Goal: Check status: Check status

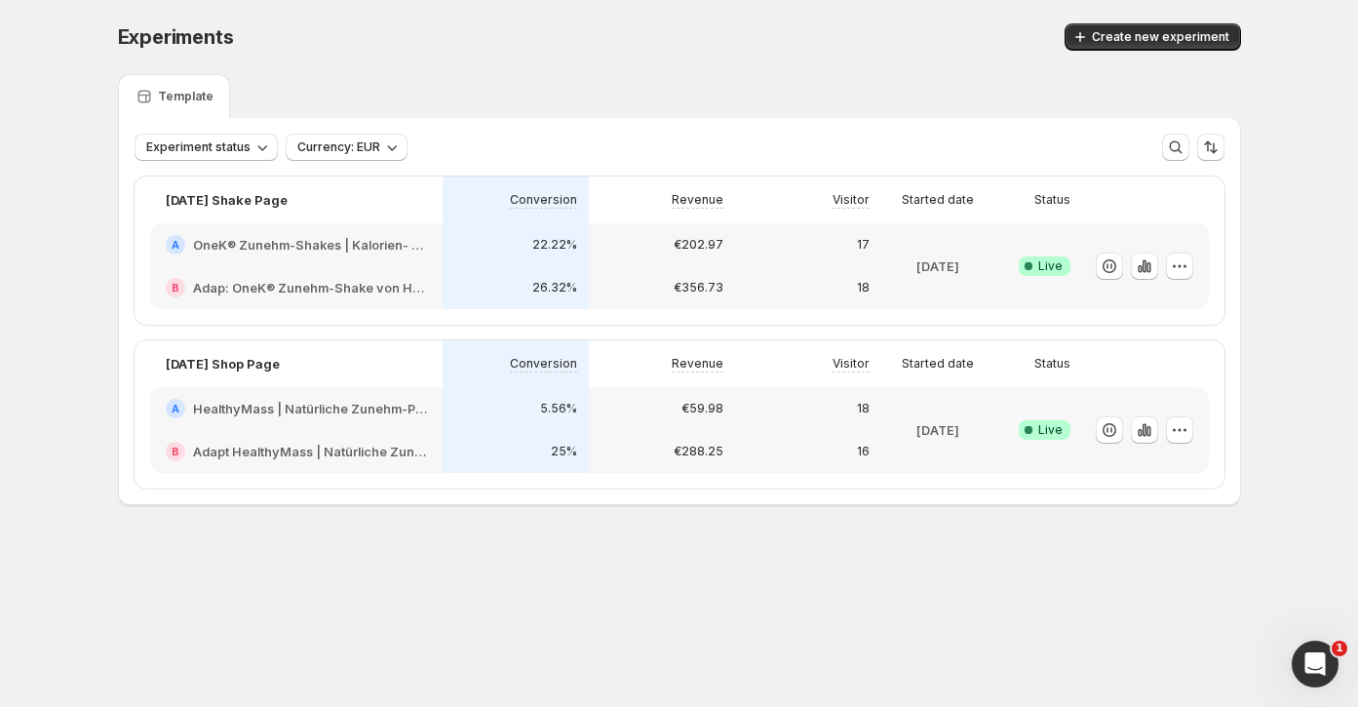
click at [293, 403] on h2 "HealthyMass | Natürliche Zunehm-Produkte: Shakes, [PERSON_NAME] & mehr" at bounding box center [310, 408] width 234 height 19
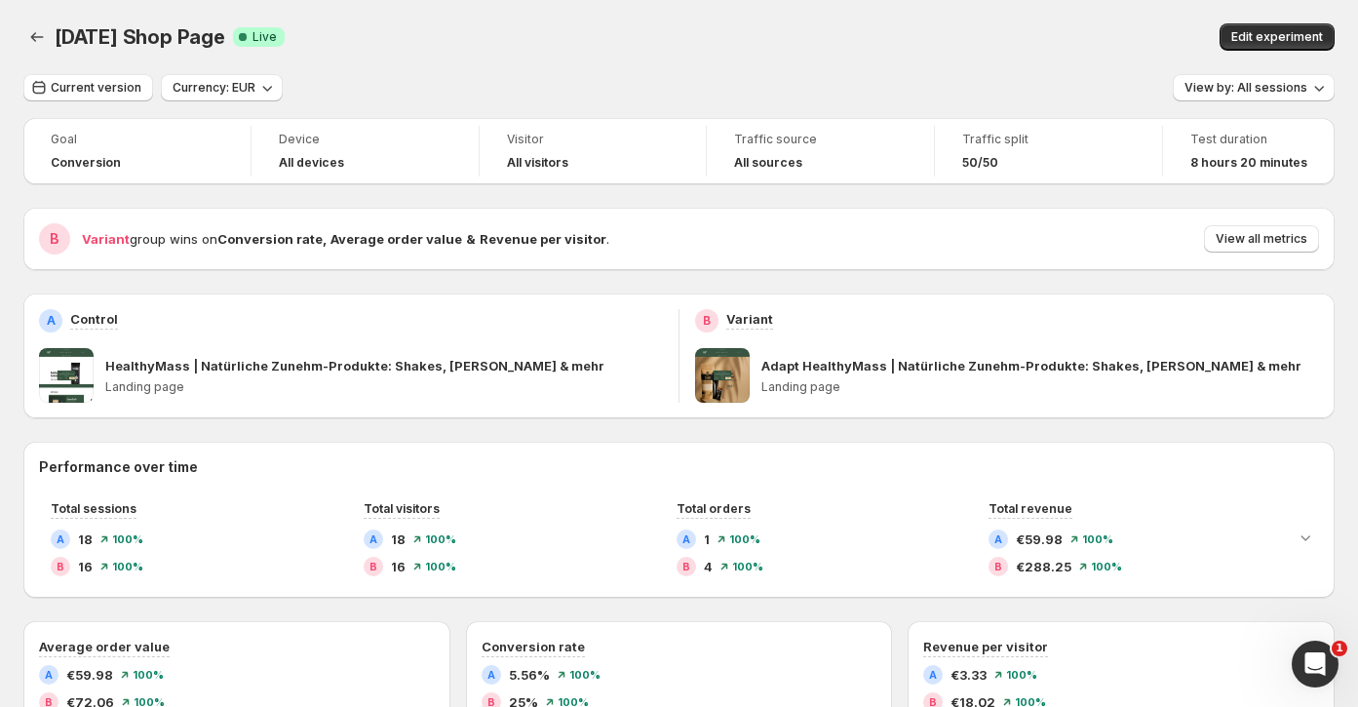
scroll to position [80, 0]
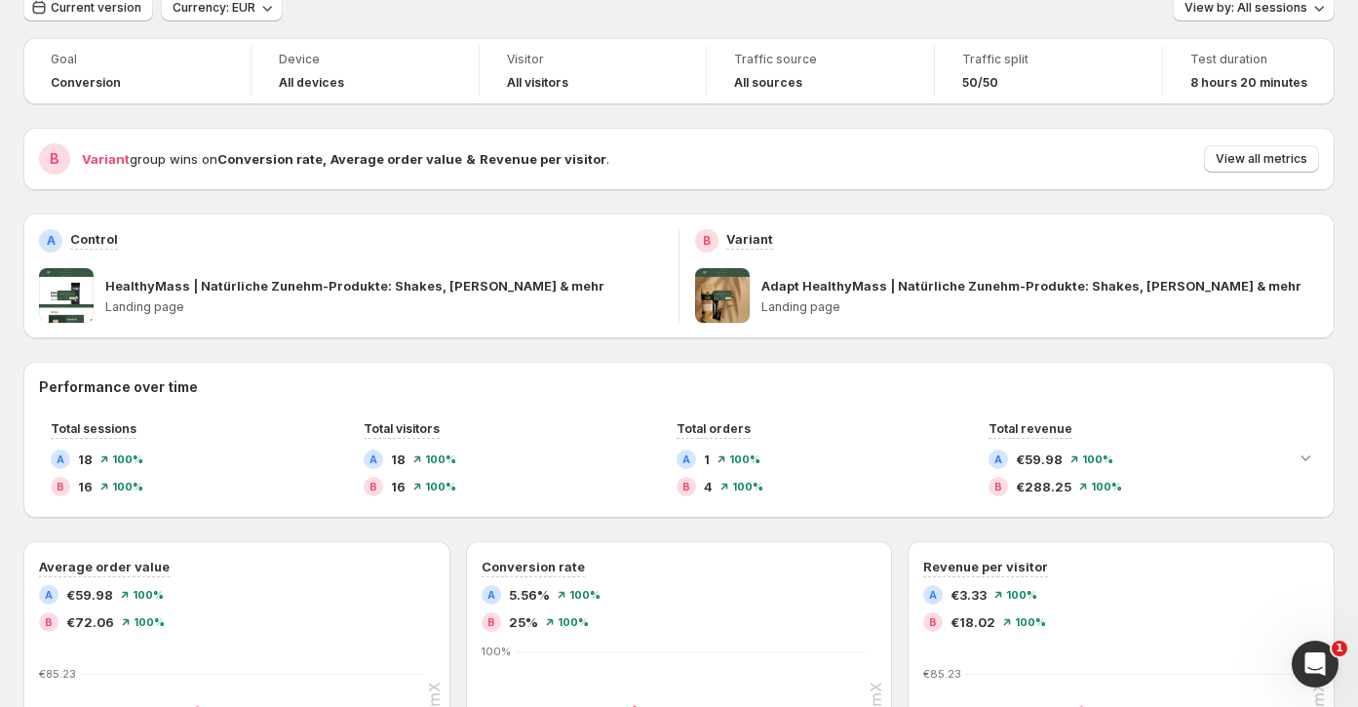
click at [249, 284] on p "HealthyMass | Natürliche Zunehm-Produkte: Shakes, [PERSON_NAME] & mehr" at bounding box center [354, 285] width 499 height 19
click at [78, 314] on span at bounding box center [66, 295] width 55 height 55
click at [78, 300] on span at bounding box center [66, 295] width 55 height 55
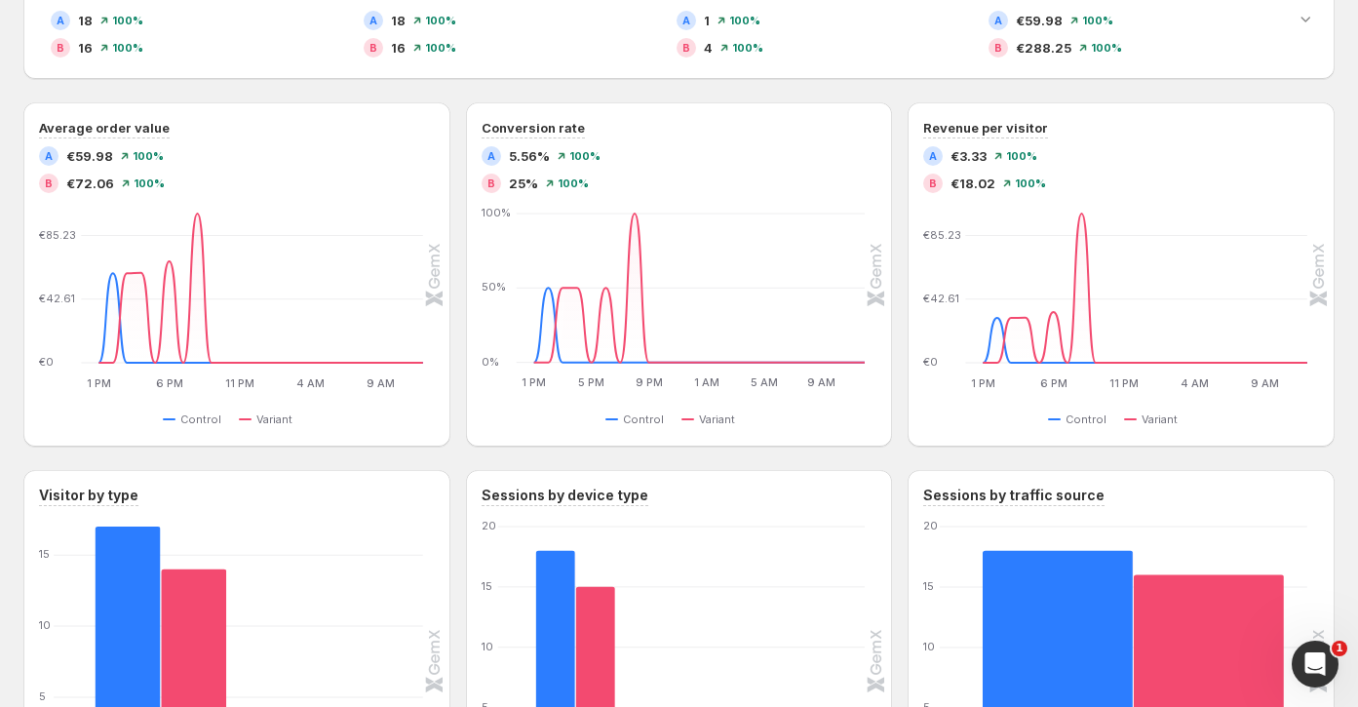
scroll to position [0, 0]
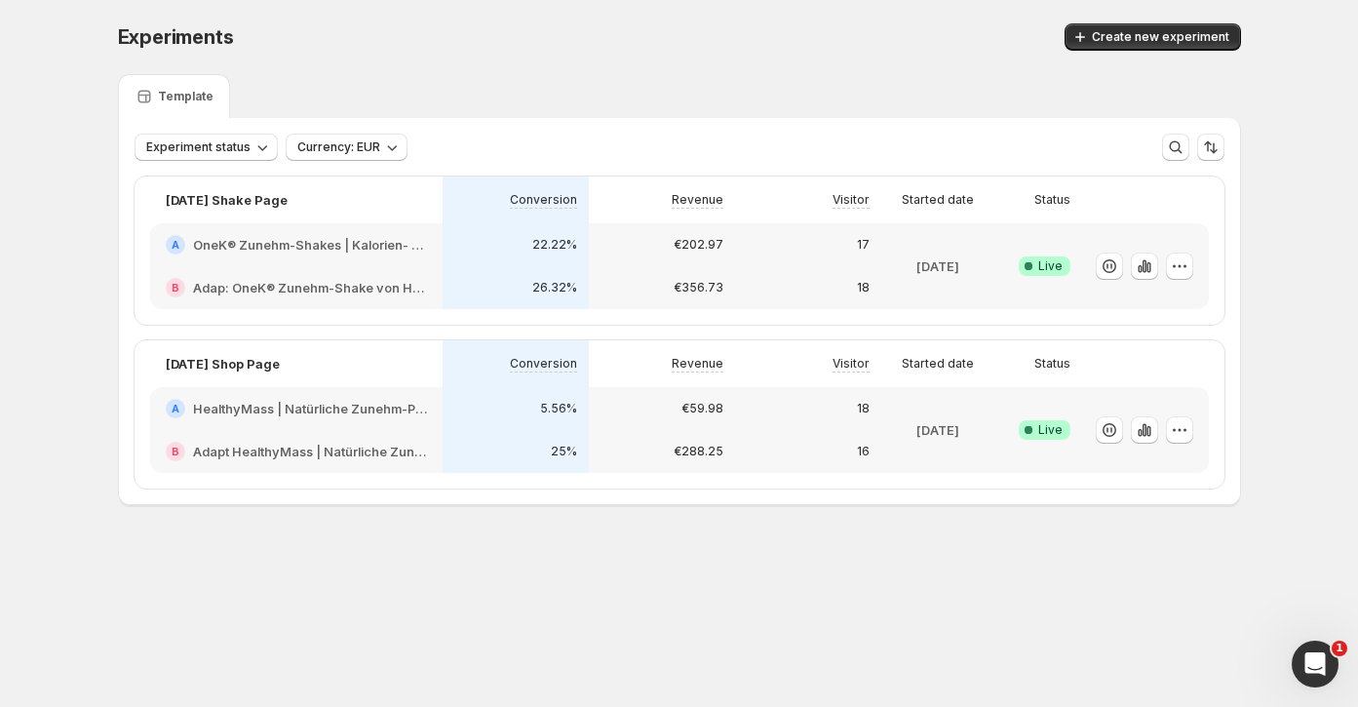
click at [317, 271] on div "B Adap: OneK® Zunehm-Shake von HealthyMass | 100% natürlich" at bounding box center [296, 287] width 292 height 43
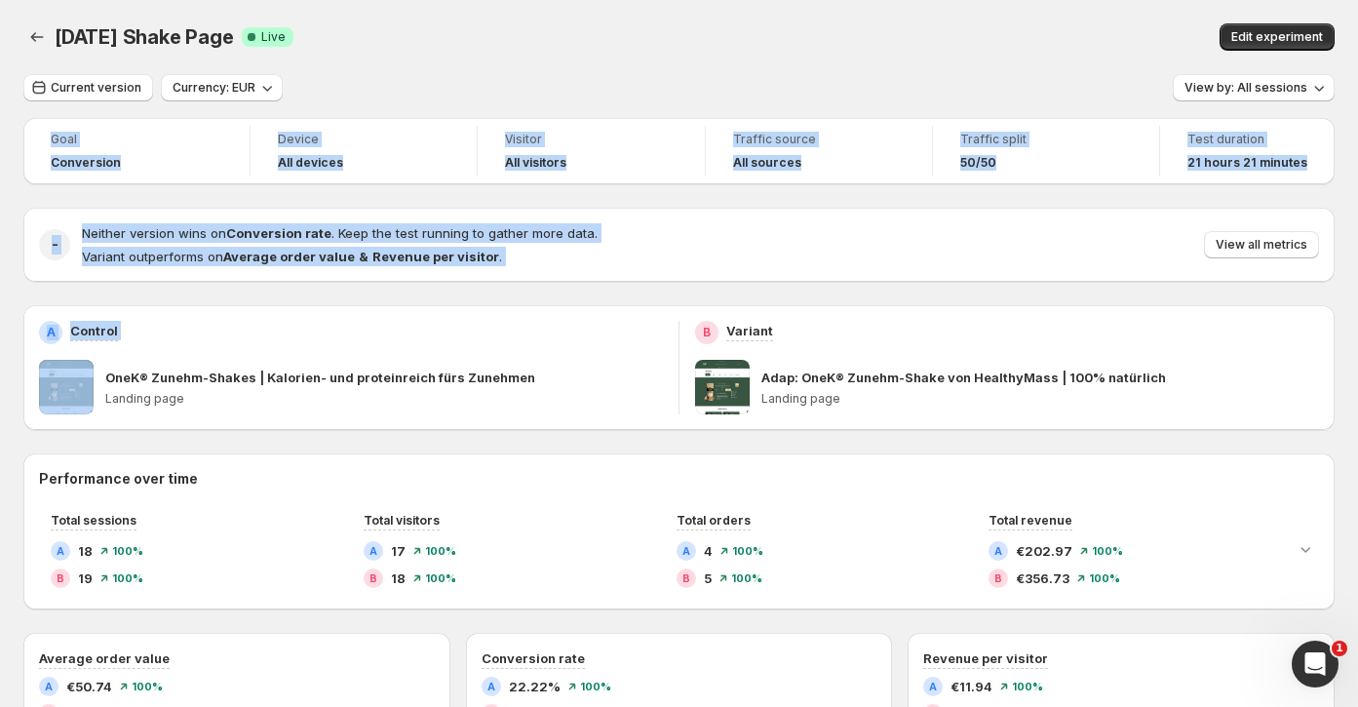
drag, startPoint x: 66, startPoint y: 251, endPoint x: 1141, endPoint y: -217, distance: 1171.8
click at [1141, 0] on html "[DATE] Shake Page. This page is ready [DATE] Shake Page Success Complete Live E…" at bounding box center [679, 353] width 1358 height 707
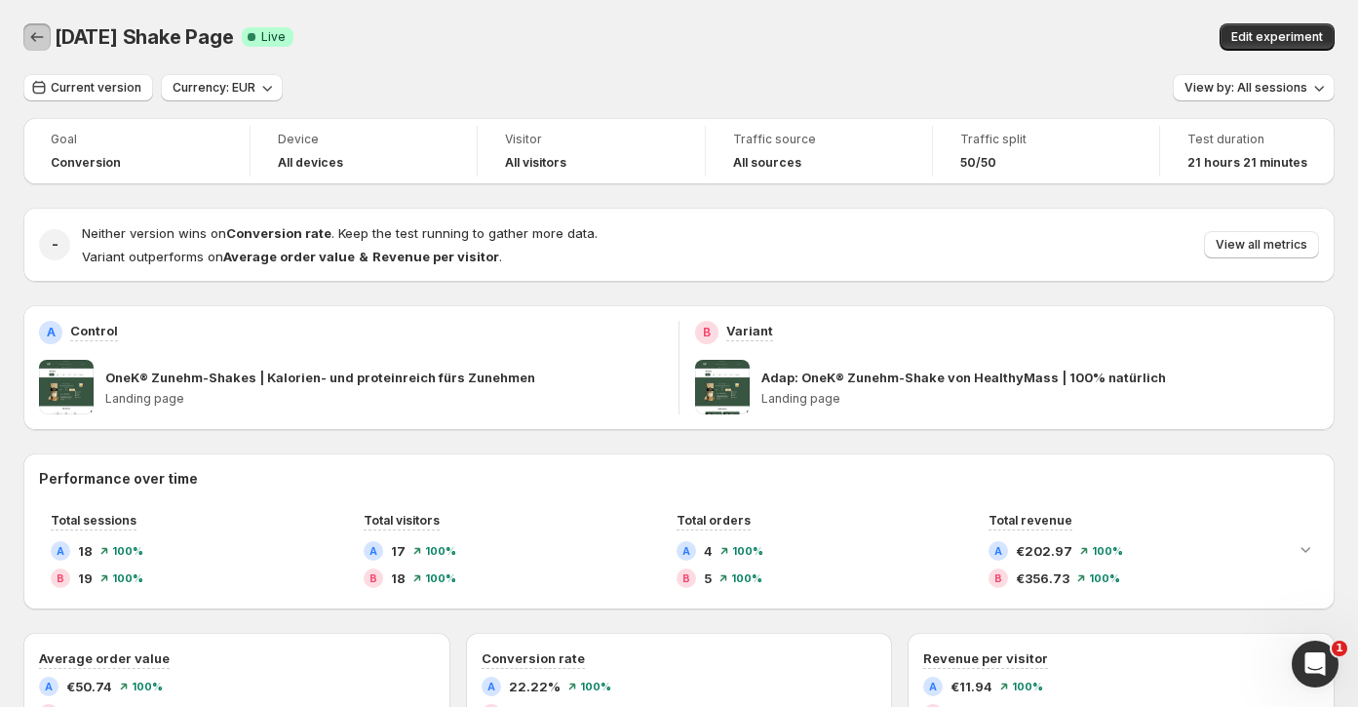
click at [43, 42] on icon "Back" at bounding box center [36, 36] width 19 height 19
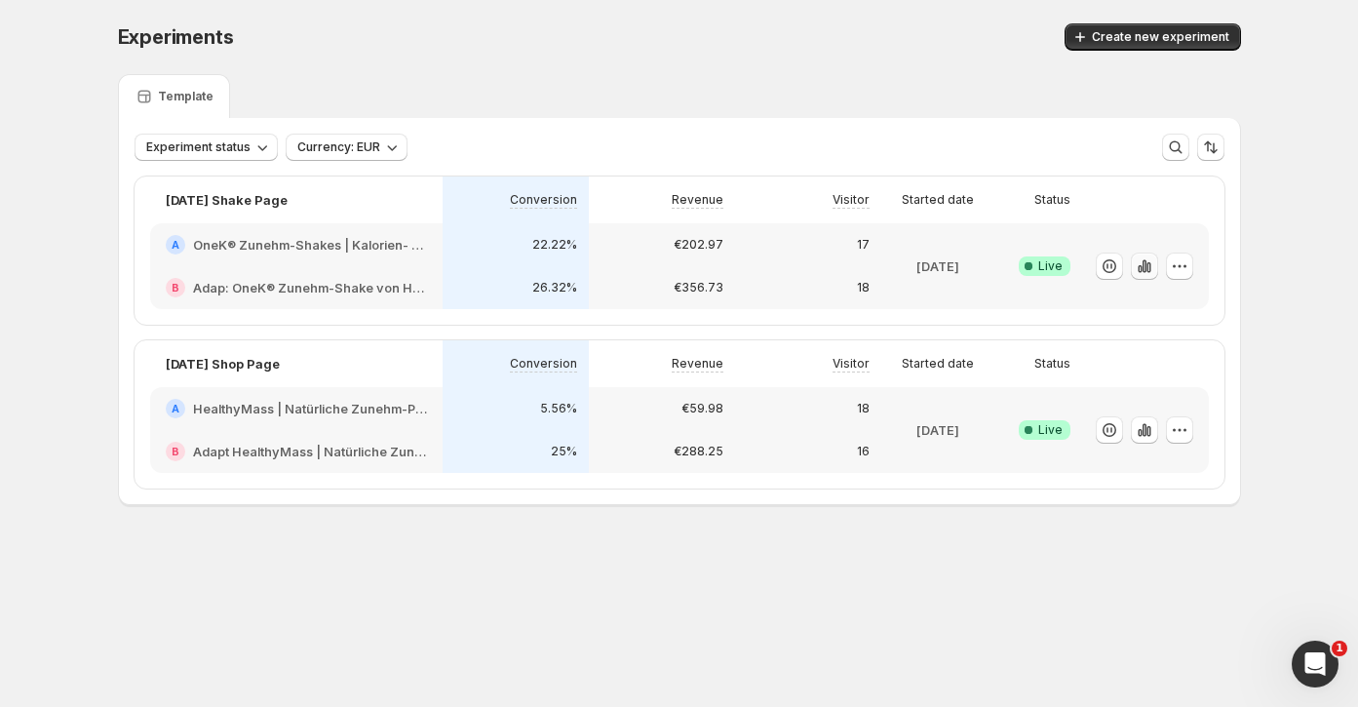
click at [1148, 262] on icon "button" at bounding box center [1144, 265] width 19 height 19
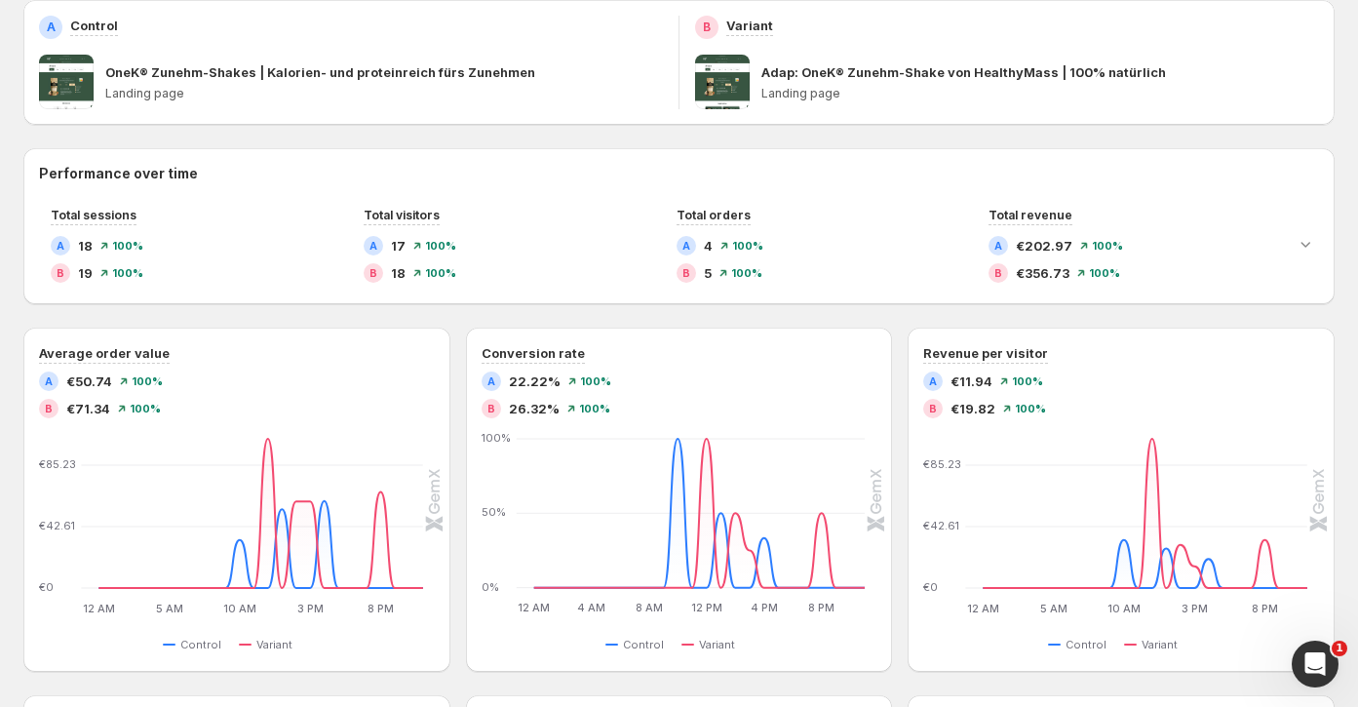
scroll to position [307, 0]
